Goal: Find specific page/section: Find specific page/section

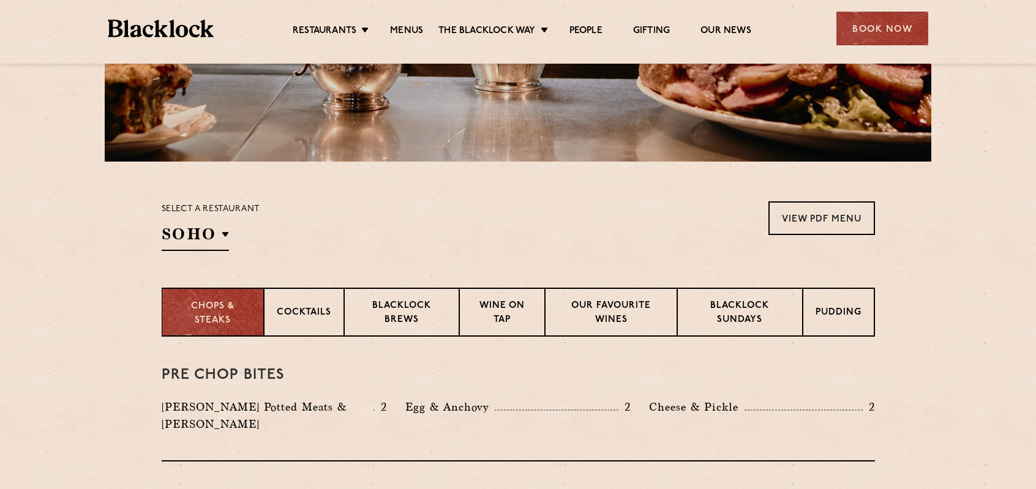
scroll to position [367, 0]
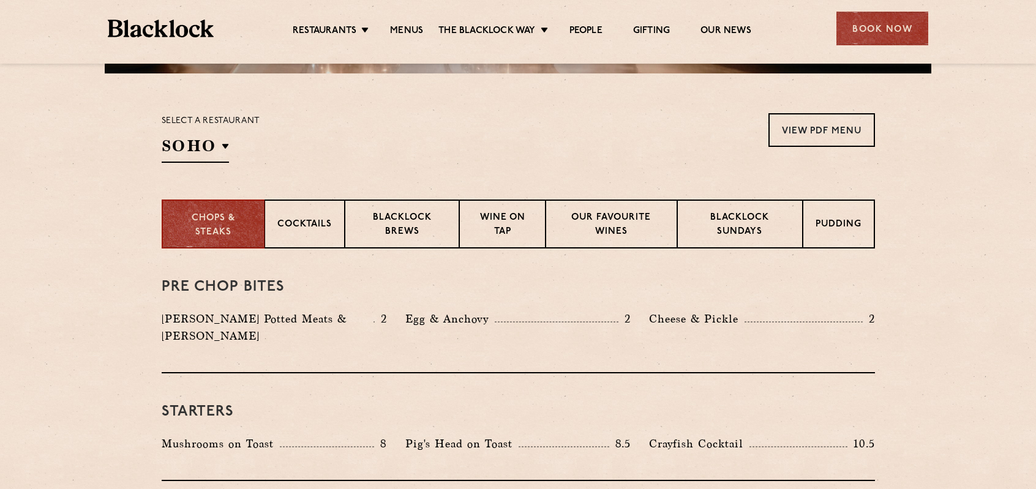
click at [179, 134] on div "Select a restaurant SOHO Soho Birmingham City Shoreditch Covent Garden Canary W…" at bounding box center [211, 138] width 99 height 50
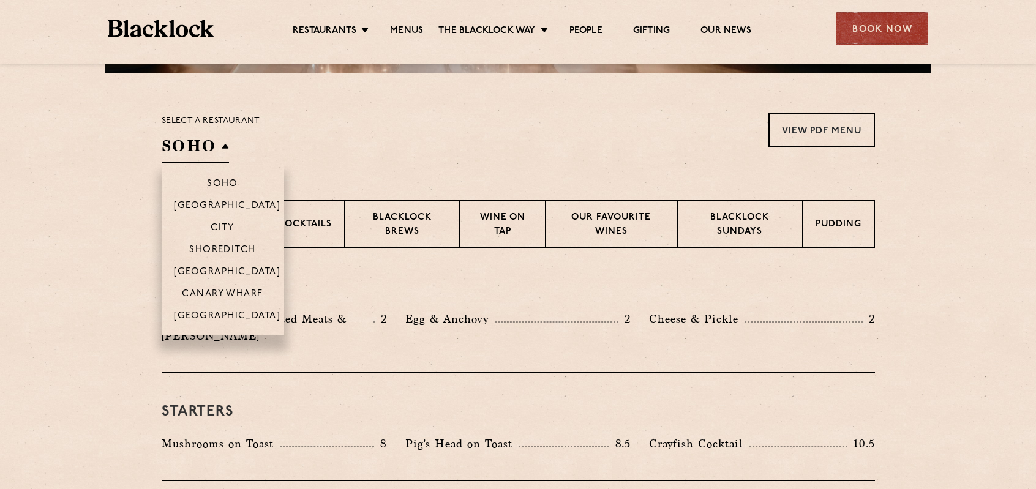
click at [178, 145] on h2 "SOHO" at bounding box center [195, 149] width 67 height 28
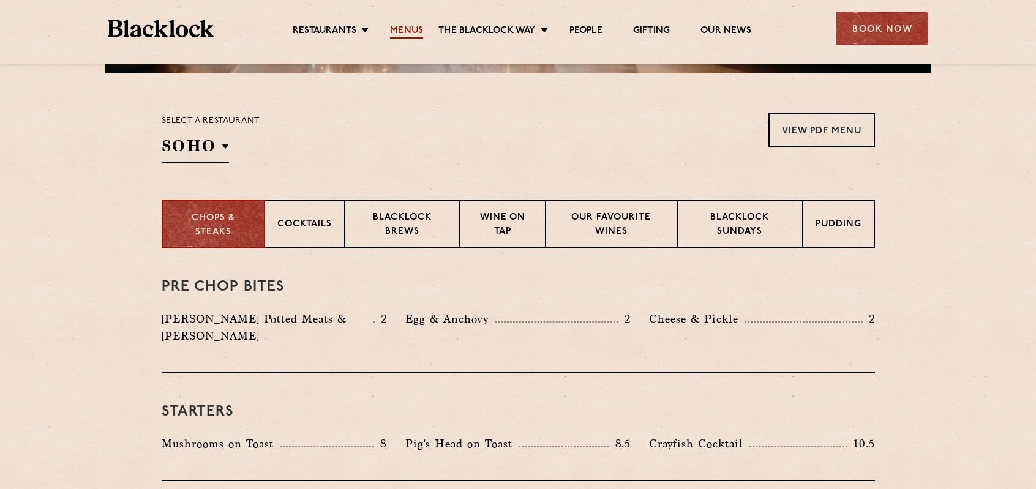
click at [414, 36] on link "Menus" at bounding box center [406, 31] width 33 height 13
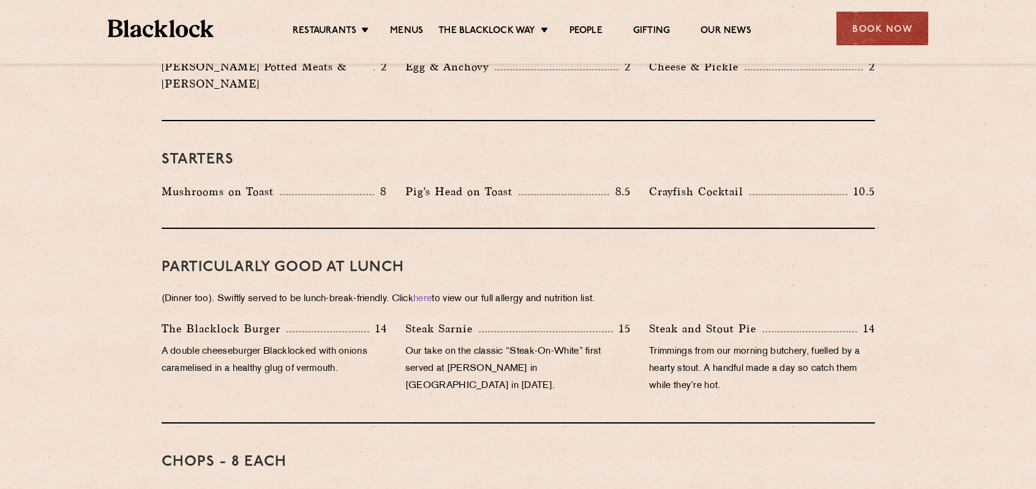
scroll to position [313, 0]
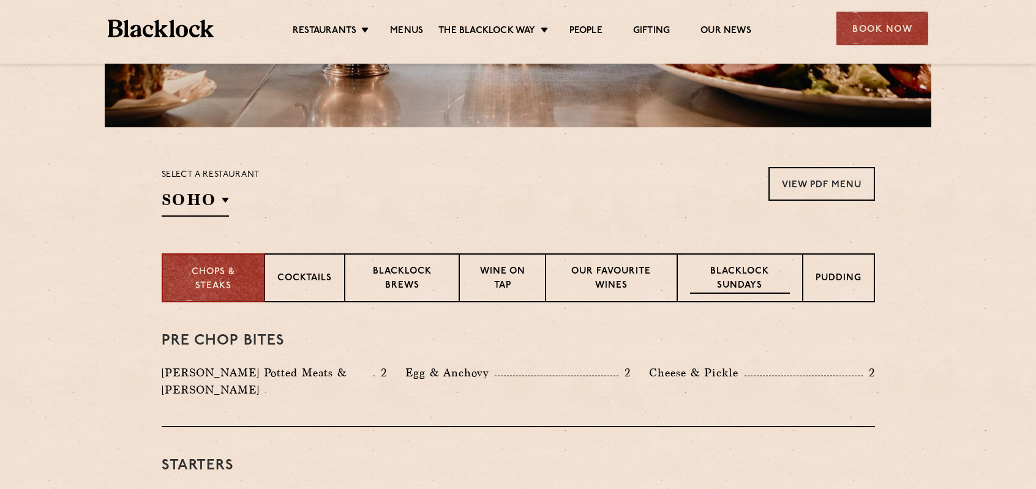
click at [755, 274] on p "Blacklock Sundays" at bounding box center [739, 279] width 99 height 29
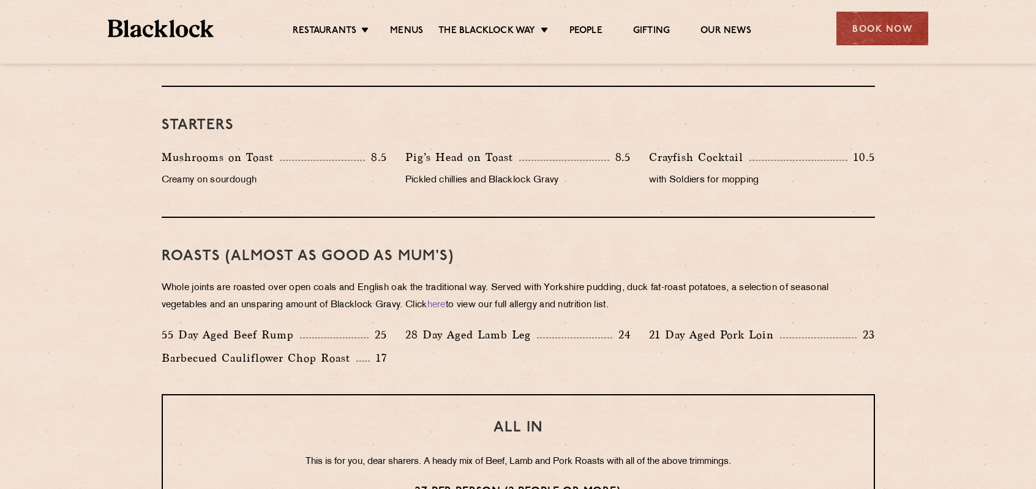
scroll to position [742, 0]
